Goal: Communication & Community: Answer question/provide support

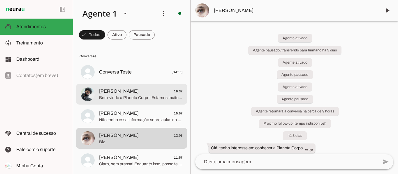
click at [143, 93] on span "[PERSON_NAME] 16:32" at bounding box center [141, 91] width 84 height 7
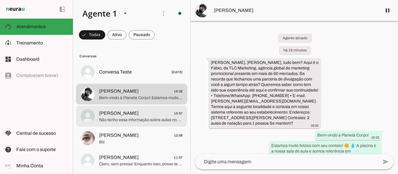
click at [128, 121] on span "Não tenho essa informação sobre aulas no sábado, Paulo. Quer que eu conecte voc…" at bounding box center [141, 120] width 84 height 6
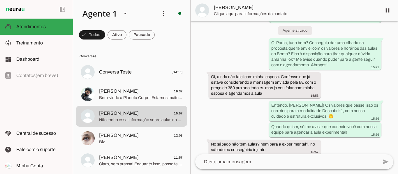
scroll to position [1131, 0]
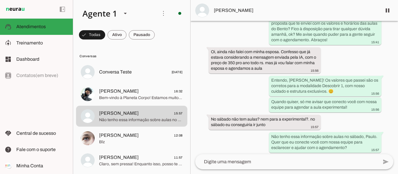
click at [269, 159] on textarea at bounding box center [286, 162] width 183 height 7
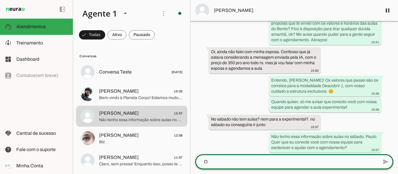
scroll to position [0, 0]
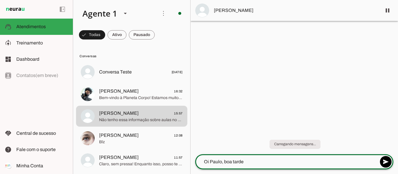
type textarea "Oi Paulo, boa tarde!"
type textarea "Tudo bem?"
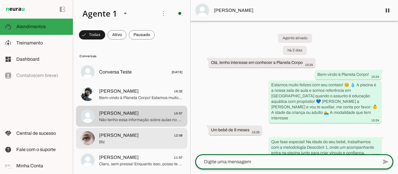
click at [158, 77] on div at bounding box center [141, 72] width 84 height 8
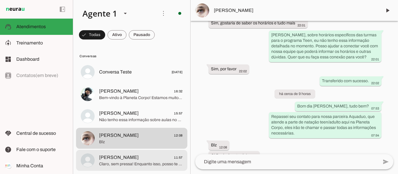
scroll to position [29, 0]
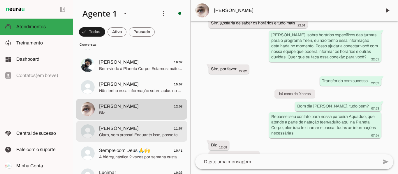
click at [135, 130] on span "[PERSON_NAME] 11:57" at bounding box center [141, 128] width 84 height 7
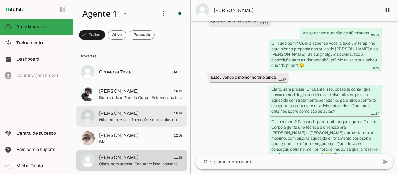
click at [148, 117] on span "Não tenho essa informação sobre aulas no sábado, Paulo. Quer que eu conecte voc…" at bounding box center [141, 120] width 84 height 6
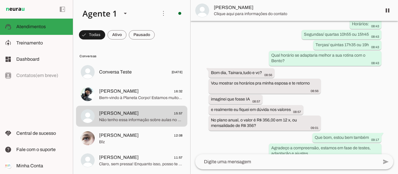
scroll to position [1165, 0]
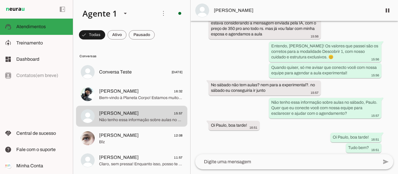
click at [296, 163] on textarea at bounding box center [286, 162] width 183 height 7
drag, startPoint x: 299, startPoint y: 69, endPoint x: 338, endPoint y: 79, distance: 40.5
click at [0, 0] on slot "Não tenho essa informação sobre aulas no sábado, Paulo. Quer que eu conecte voc…" at bounding box center [0, 0] width 0 height 0
click at [298, 82] on div "No sábado não tem aulas? nem para a experimental?. no sábado eu conseguiria ir …" at bounding box center [265, 88] width 108 height 13
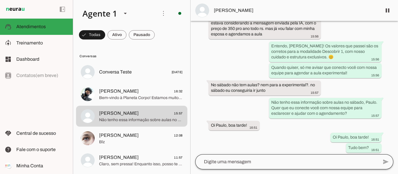
click at [282, 167] on div at bounding box center [286, 162] width 183 height 15
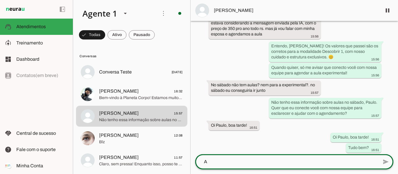
scroll to position [0, 0]
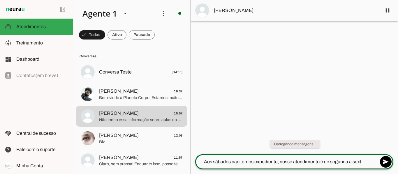
type textarea "Aos sábados não temos expediente, nosso atendimento é de segunda a sexta"
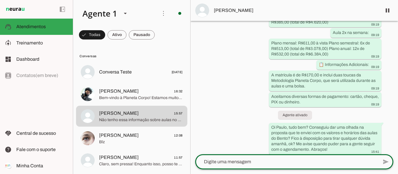
scroll to position [1181, 0]
